Goal: Transaction & Acquisition: Register for event/course

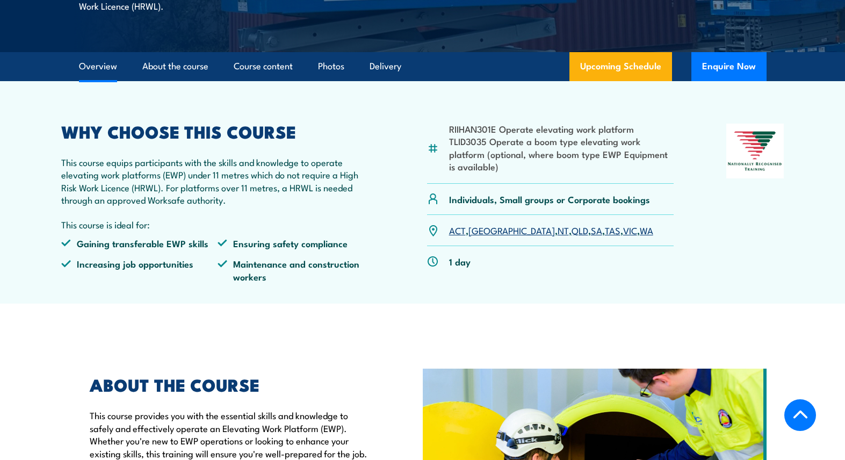
scroll to position [293, 0]
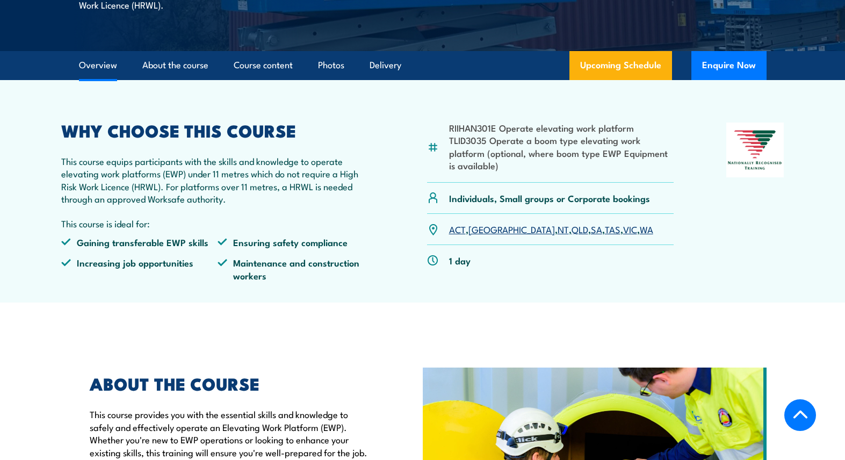
click at [591, 226] on link "SA" at bounding box center [596, 228] width 11 height 13
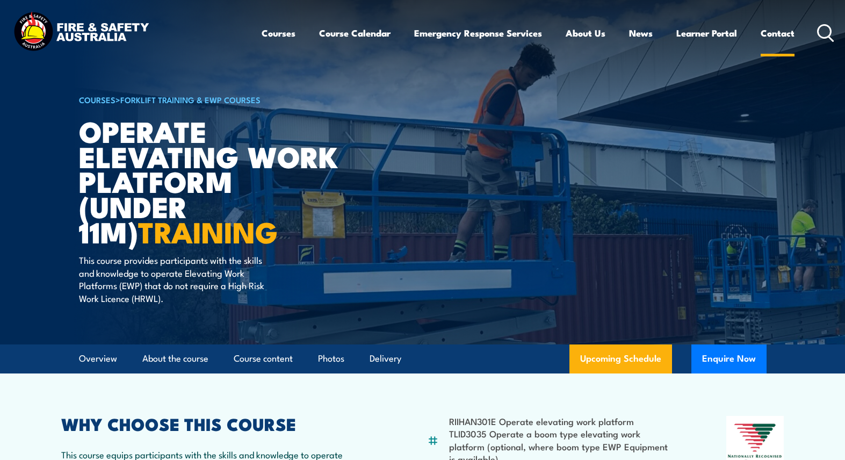
click at [781, 32] on link "Contact" at bounding box center [777, 33] width 34 height 28
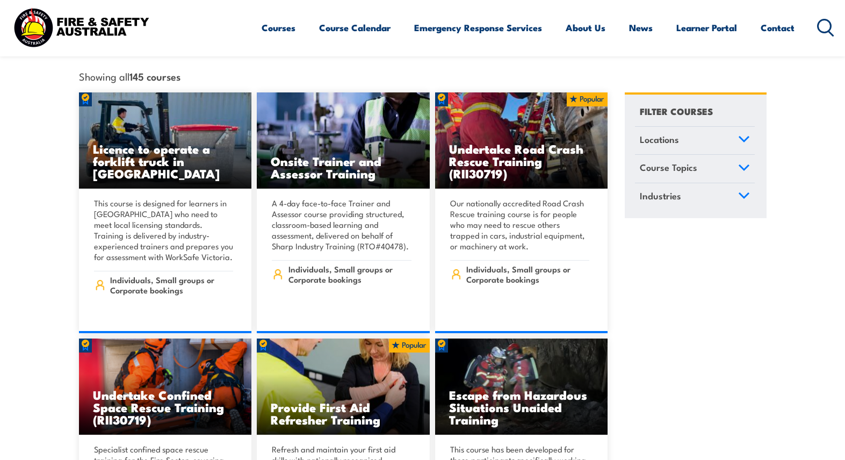
scroll to position [301, 0]
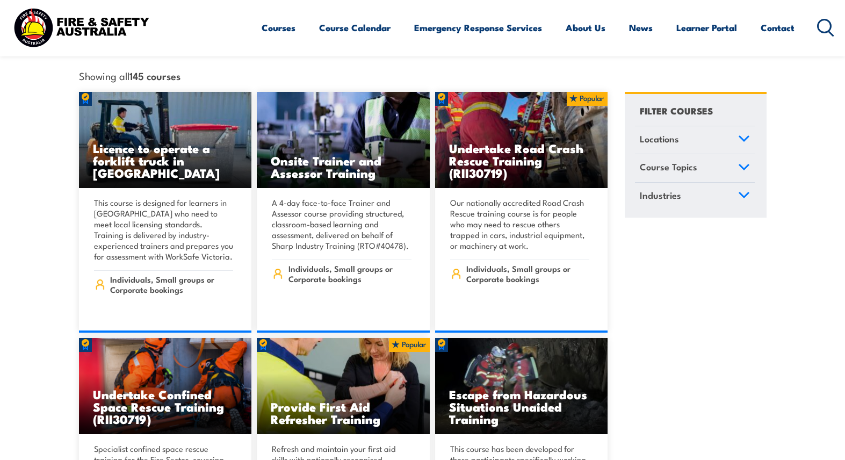
click at [737, 155] on link "Course Topics" at bounding box center [695, 168] width 120 height 28
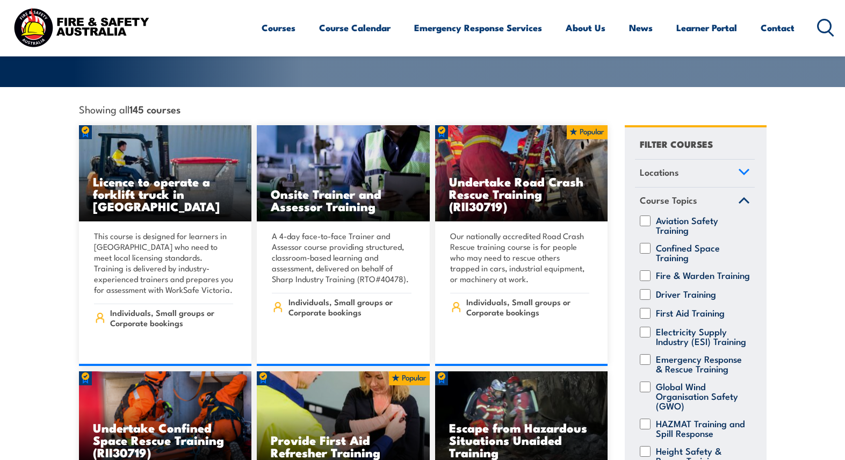
scroll to position [266, 0]
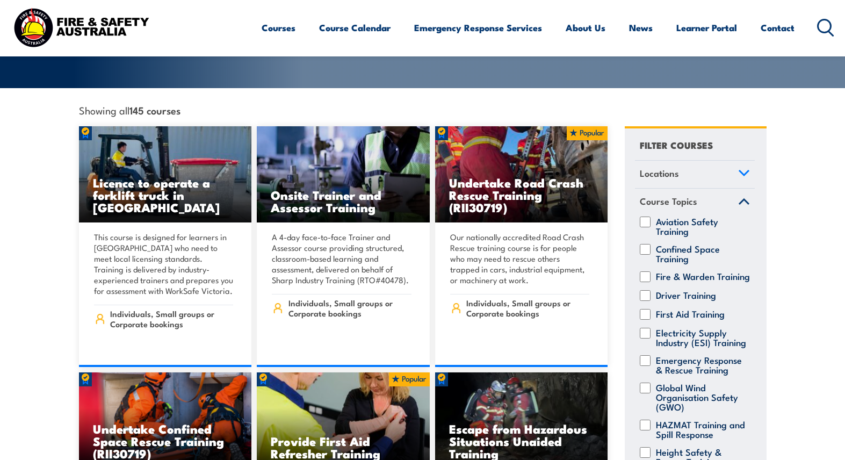
click at [746, 198] on icon at bounding box center [744, 202] width 12 height 8
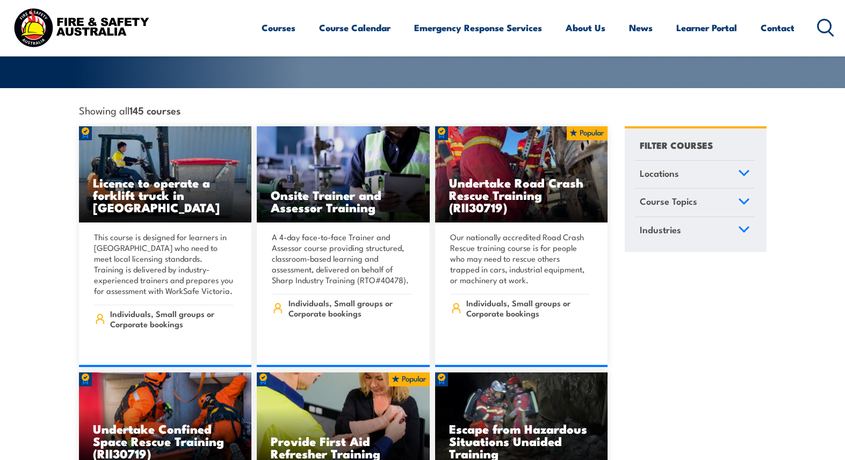
click at [741, 169] on icon at bounding box center [744, 173] width 12 height 8
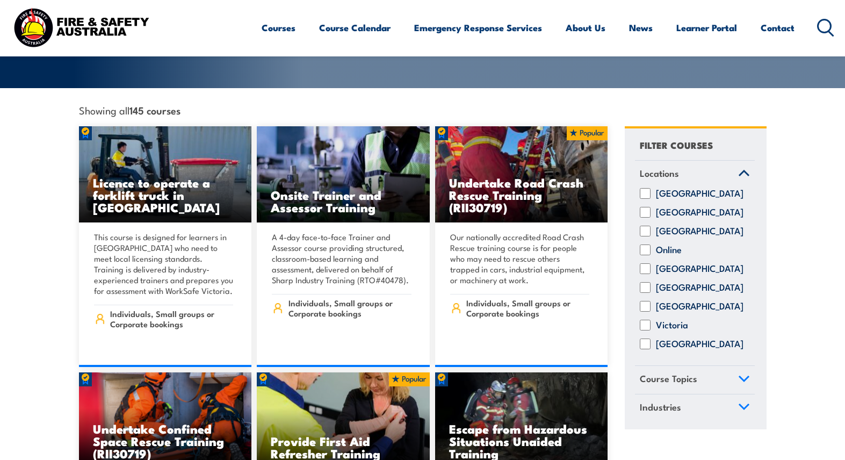
click at [645, 282] on input "South Australia" at bounding box center [644, 287] width 11 height 11
checkbox input "true"
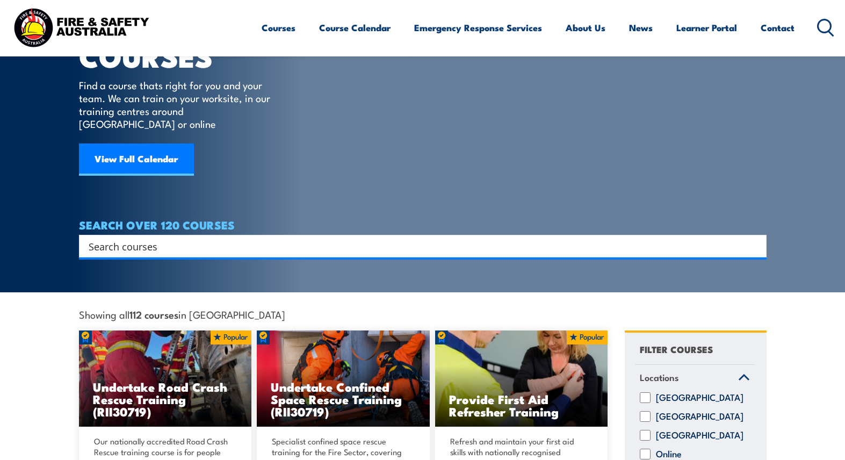
scroll to position [64, 0]
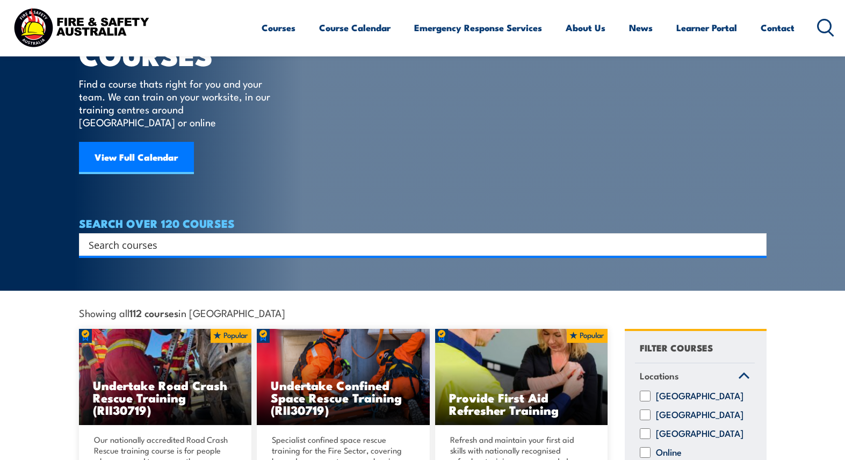
click at [350, 236] on input "Search input" at bounding box center [416, 244] width 654 height 16
type input "voc"
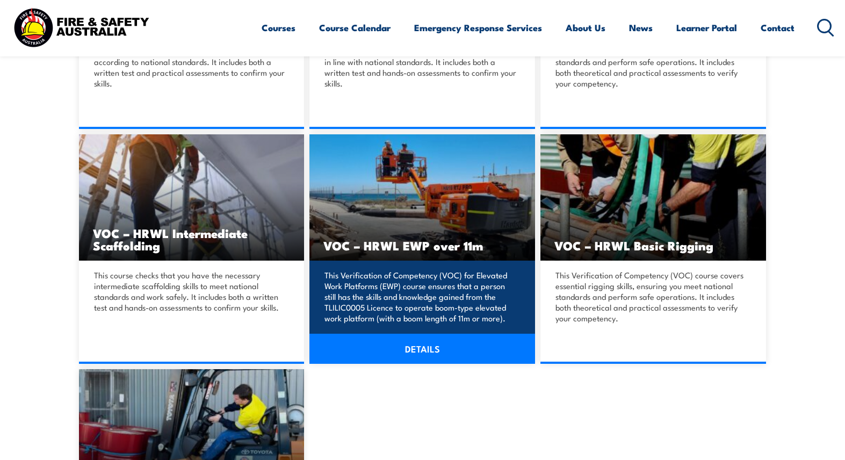
scroll to position [454, 1]
click at [420, 348] on link "DETAILS" at bounding box center [422, 348] width 226 height 30
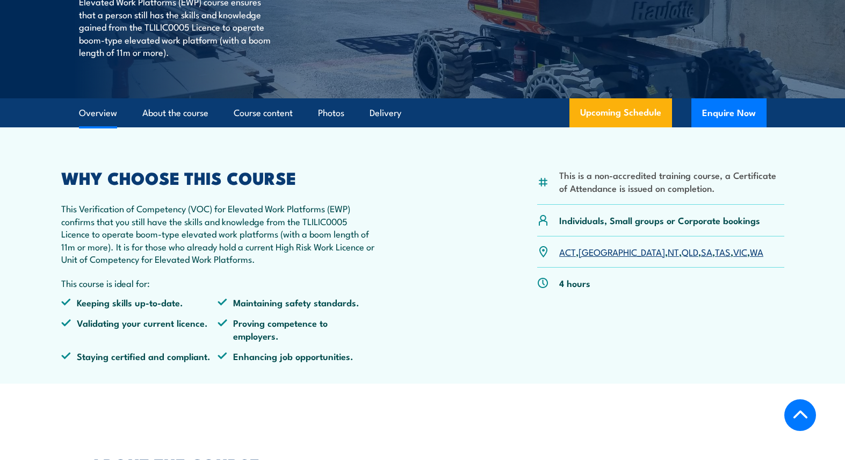
scroll to position [221, 0]
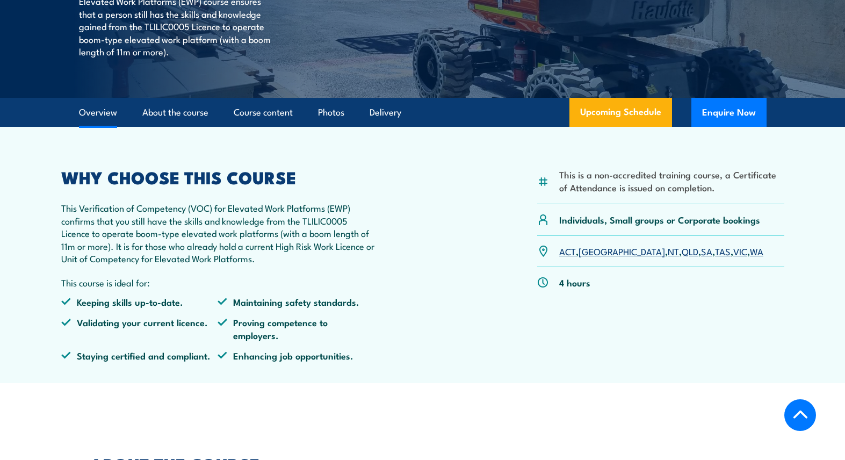
click at [701, 246] on link "SA" at bounding box center [706, 250] width 11 height 13
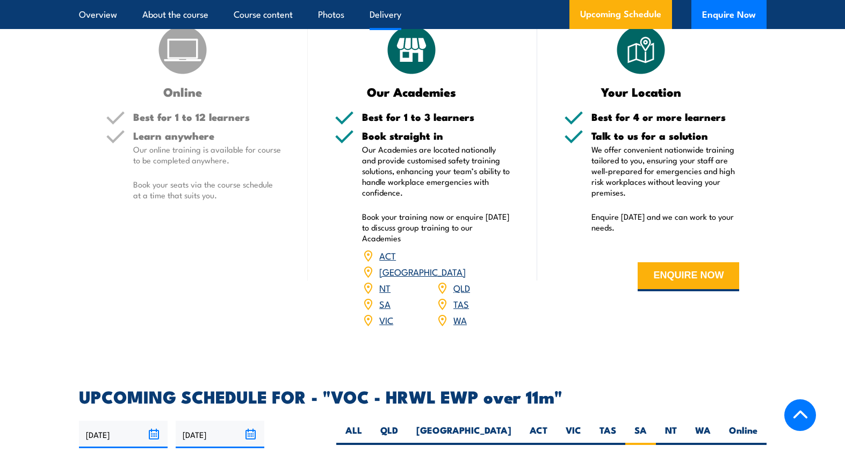
scroll to position [1308, 0]
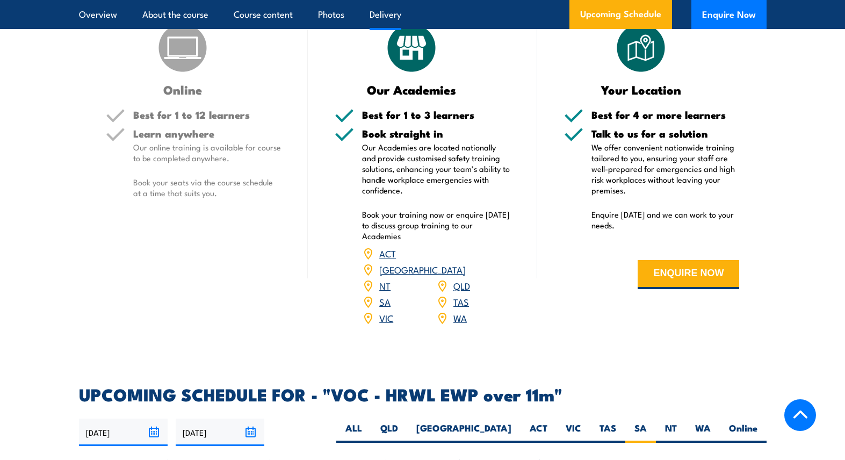
click at [384, 295] on link "SA" at bounding box center [384, 301] width 11 height 13
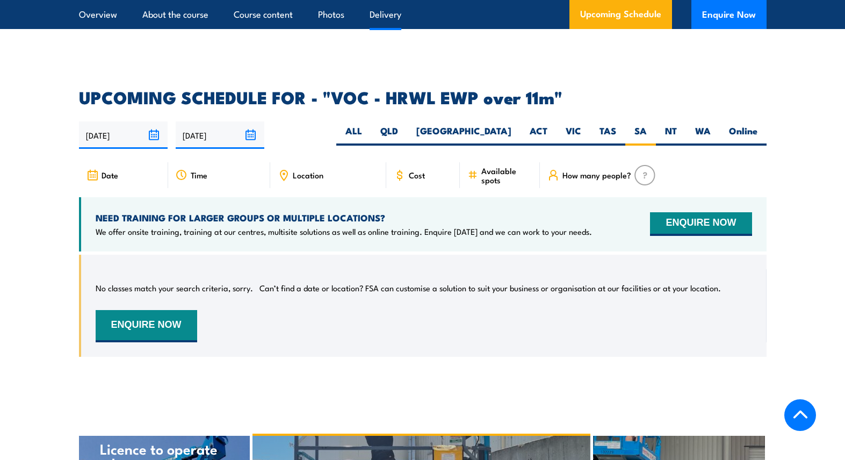
scroll to position [1669, 0]
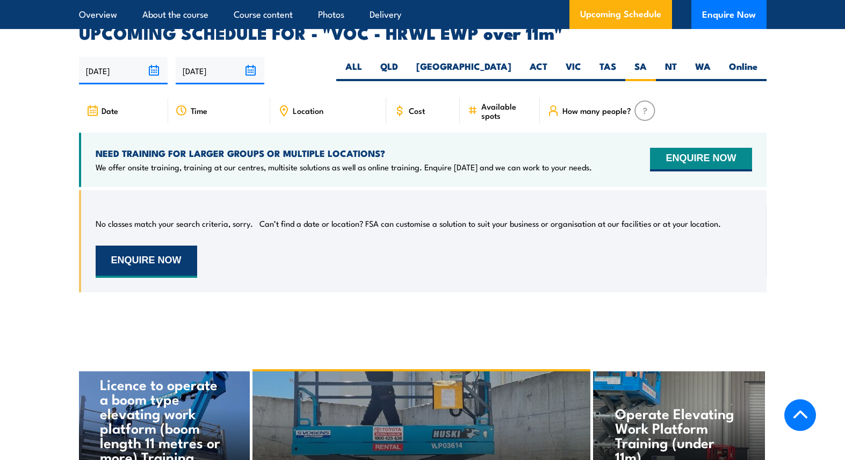
click at [166, 245] on button "ENQUIRE NOW" at bounding box center [146, 261] width 101 height 32
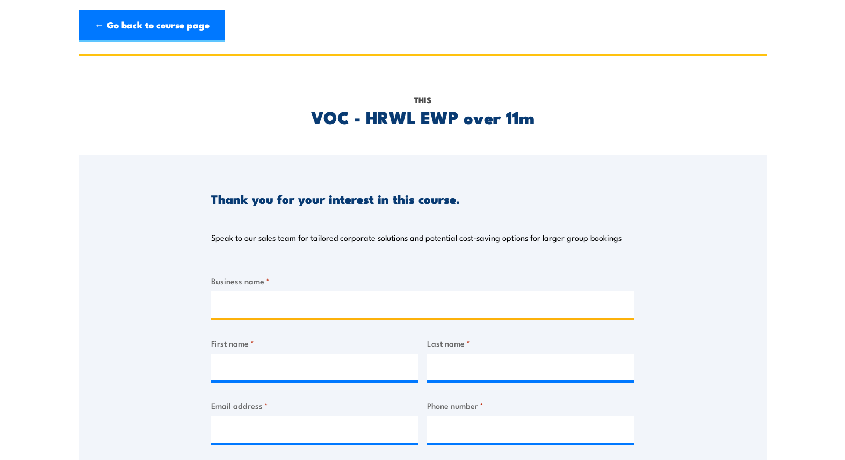
click at [286, 299] on input "Business name *" at bounding box center [422, 304] width 423 height 27
type input "[PERSON_NAME] and Sons"
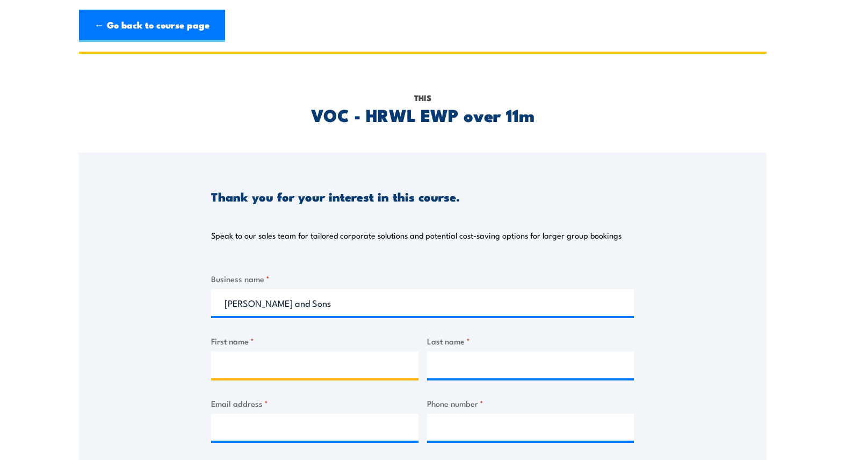
scroll to position [4, 0]
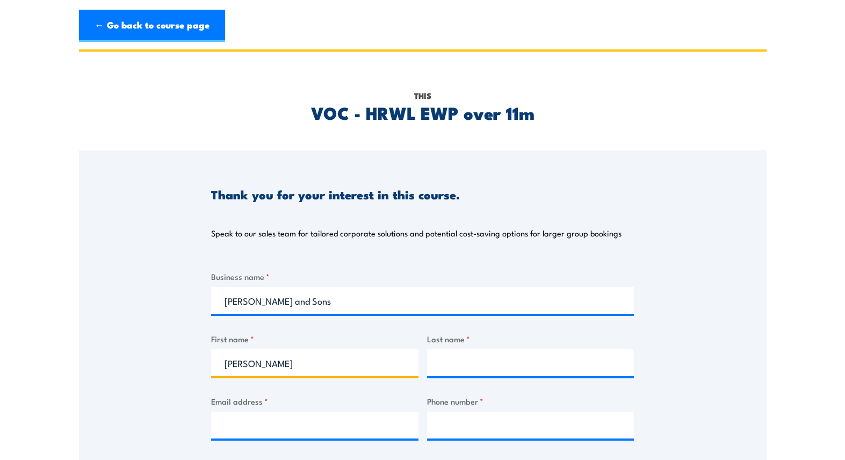
type input "[PERSON_NAME]"
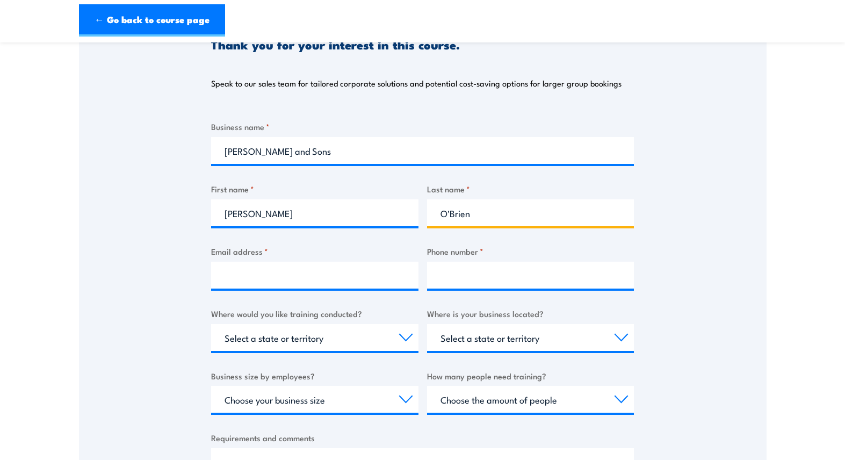
scroll to position [154, 0]
type input "O'Brien"
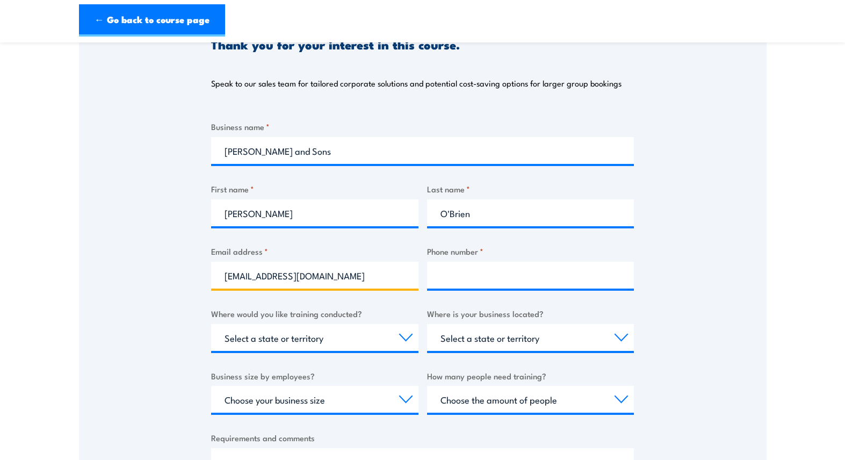
type input "[EMAIL_ADDRESS][DOMAIN_NAME]"
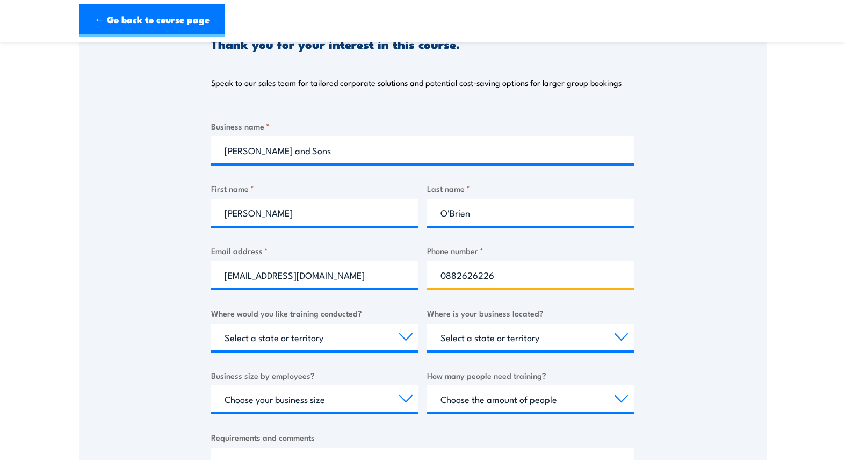
type input "0882626226"
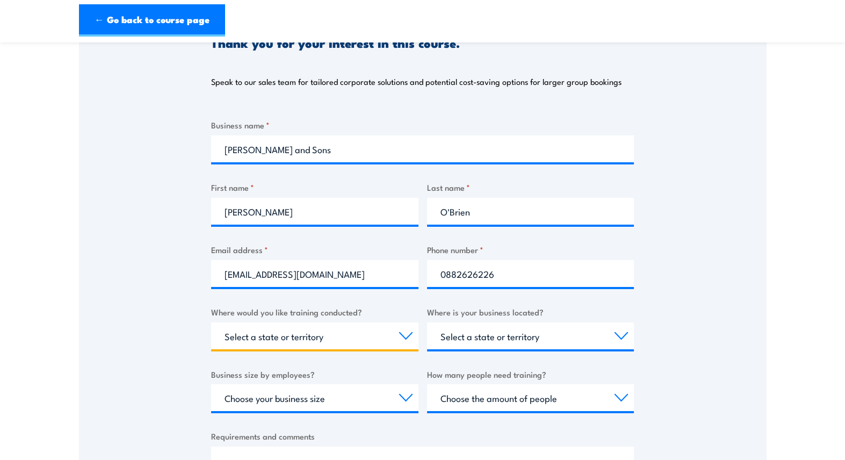
select select "SA"
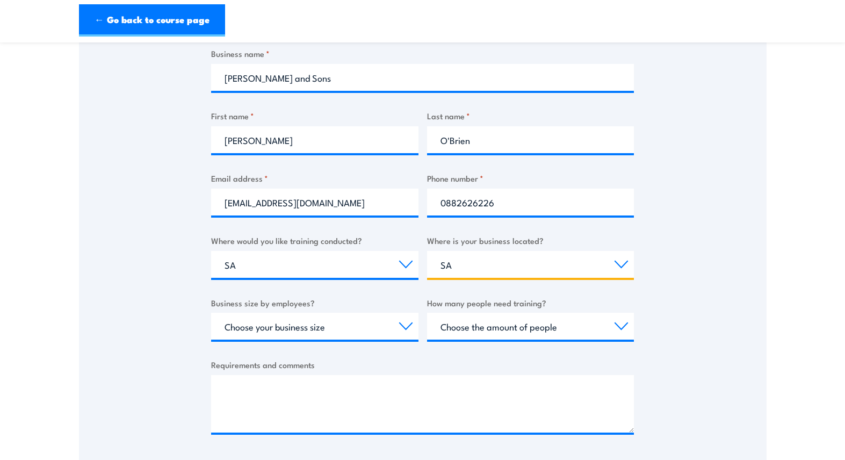
scroll to position [229, 0]
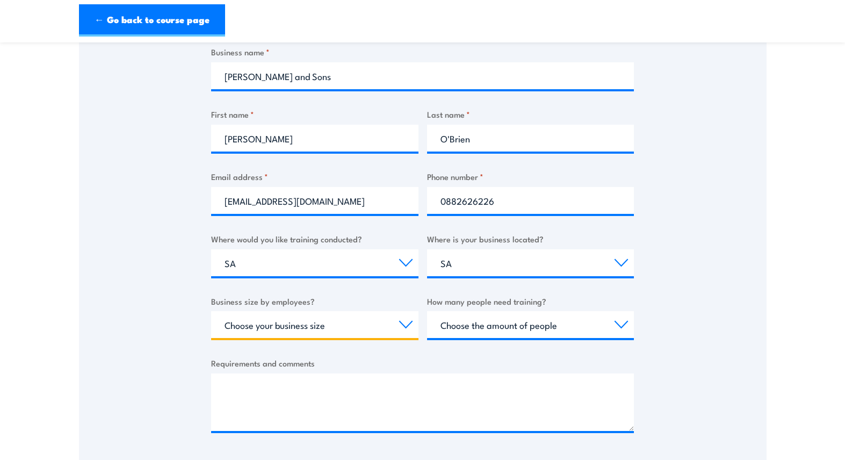
select select "20 to 199"
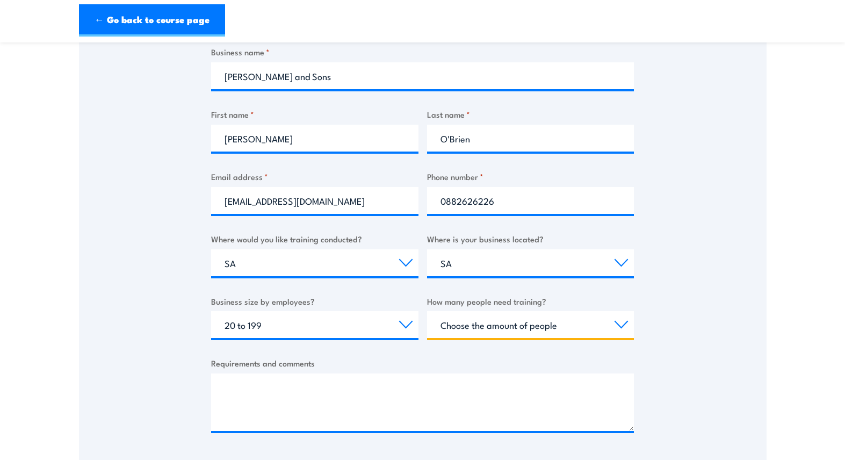
select select "1 to 4"
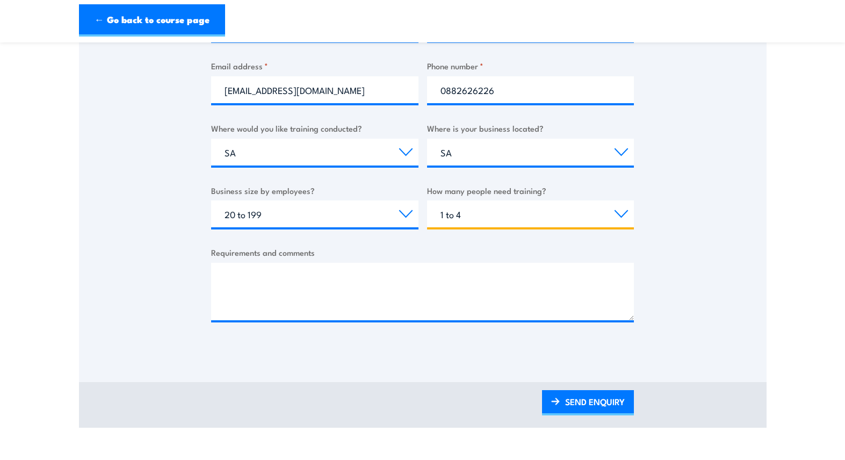
scroll to position [341, 0]
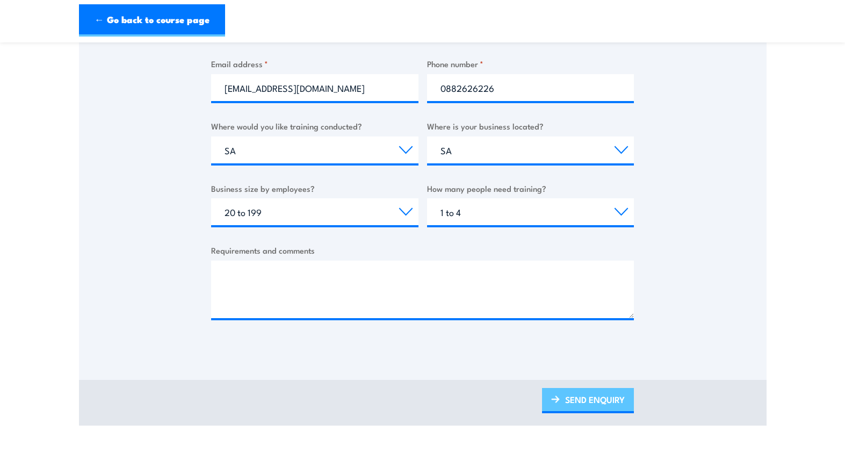
click at [579, 394] on link "SEND ENQUIRY" at bounding box center [588, 400] width 92 height 25
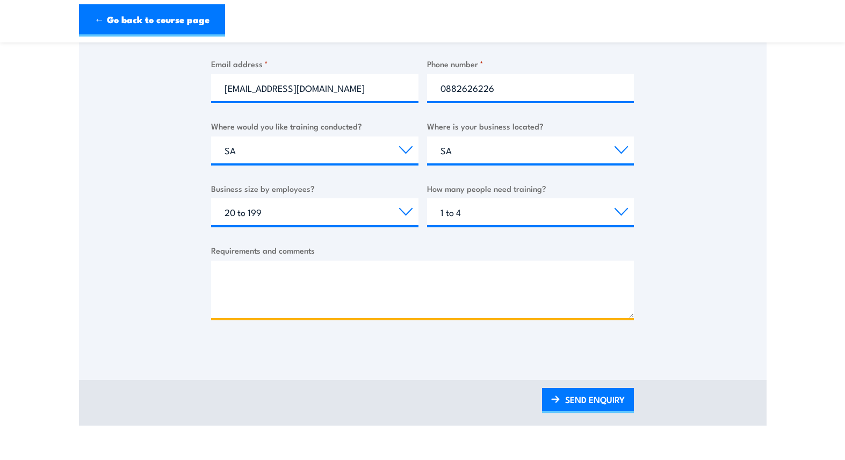
click at [272, 295] on textarea "Requirements and comments" at bounding box center [422, 288] width 423 height 57
type textarea "VOC re"
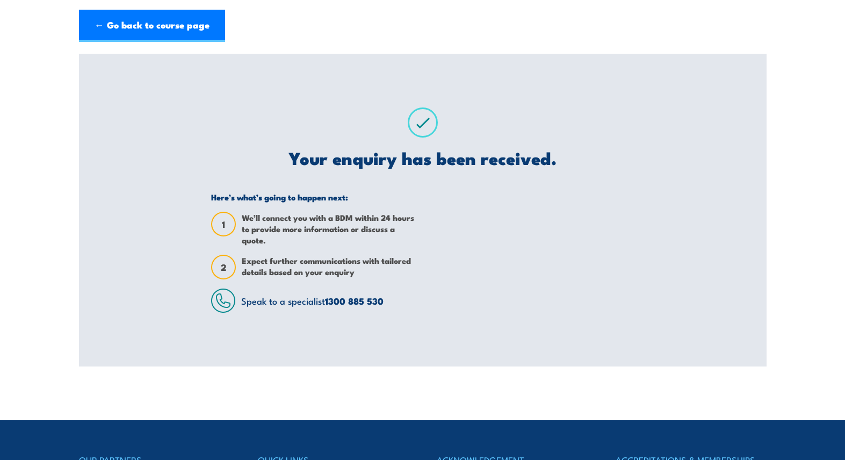
scroll to position [0, 0]
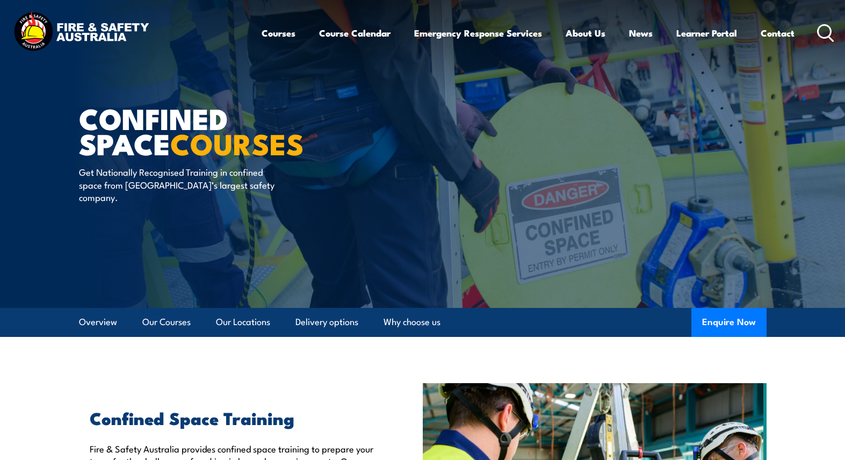
click at [825, 31] on icon at bounding box center [825, 33] width 17 height 18
